Goal: Task Accomplishment & Management: Manage account settings

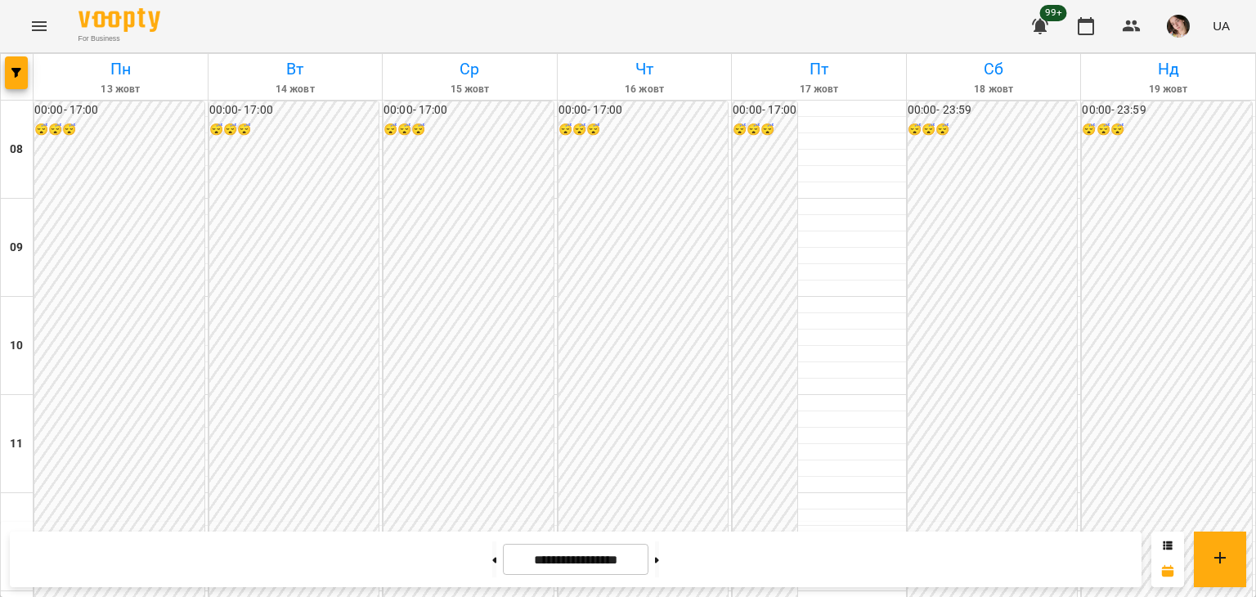
scroll to position [853, 0]
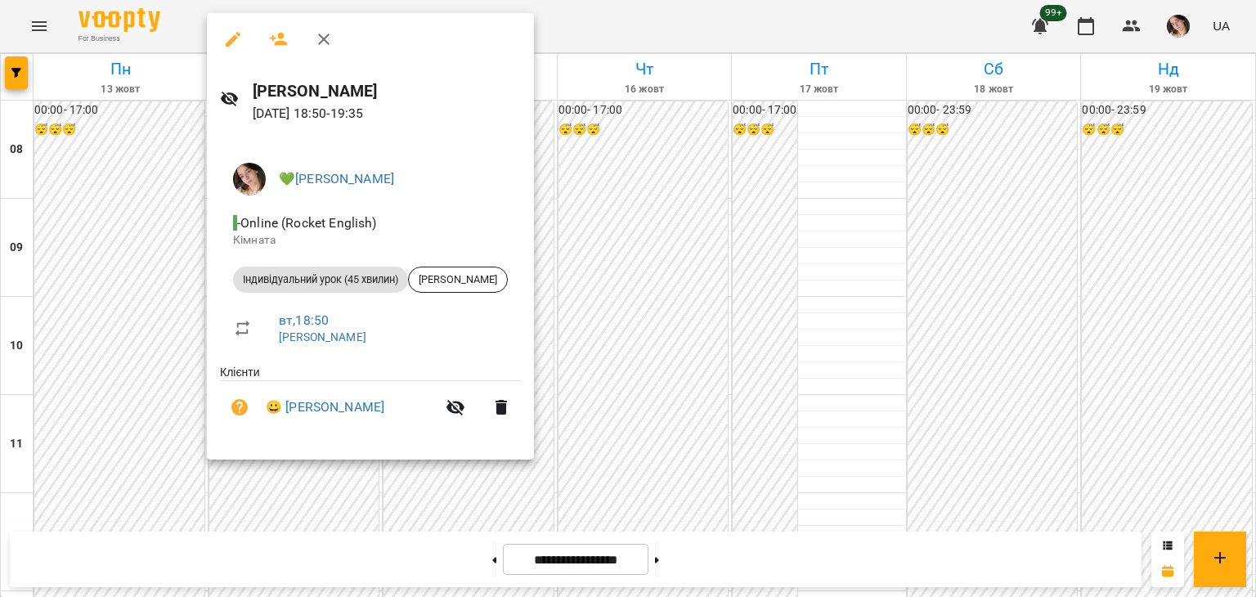
click at [873, 231] on div at bounding box center [628, 298] width 1256 height 597
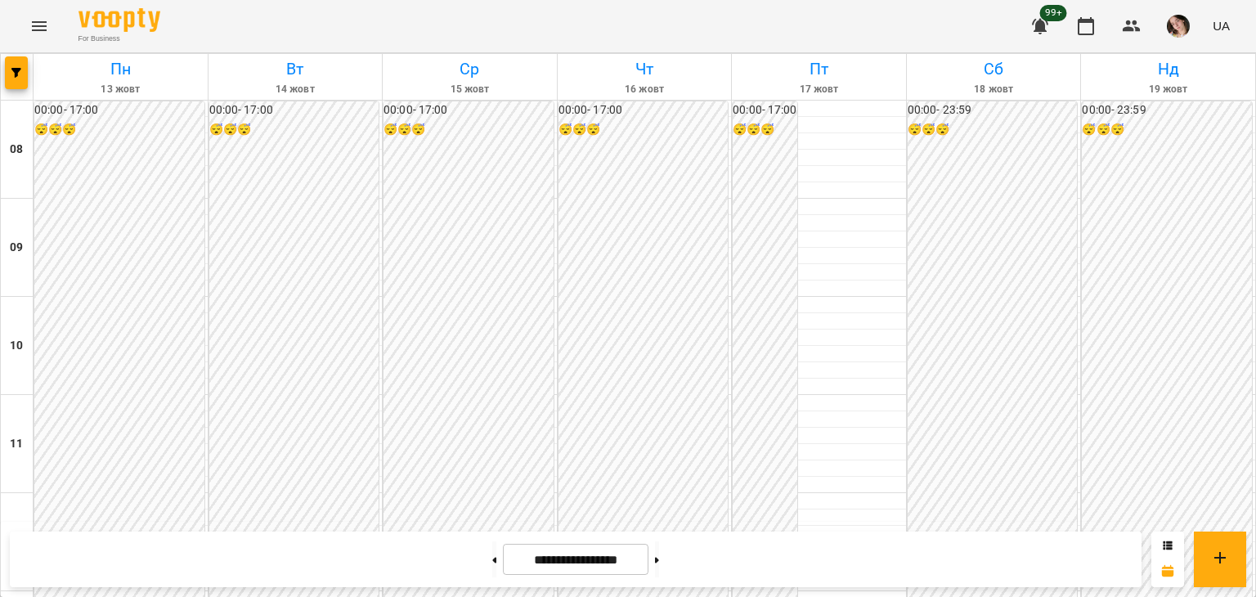
scroll to position [777, 0]
